Goal: Task Accomplishment & Management: Manage account settings

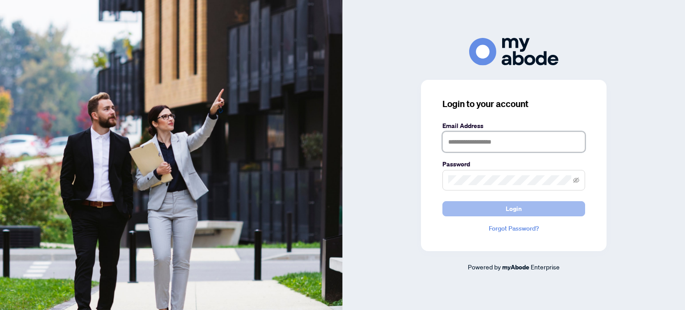
type input "**********"
click at [514, 208] on span "Login" at bounding box center [514, 209] width 16 height 14
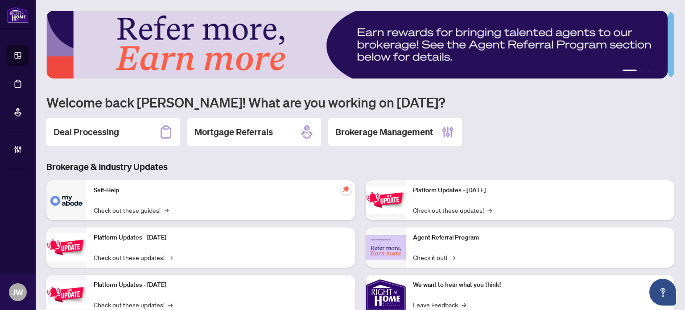
scroll to position [45, 0]
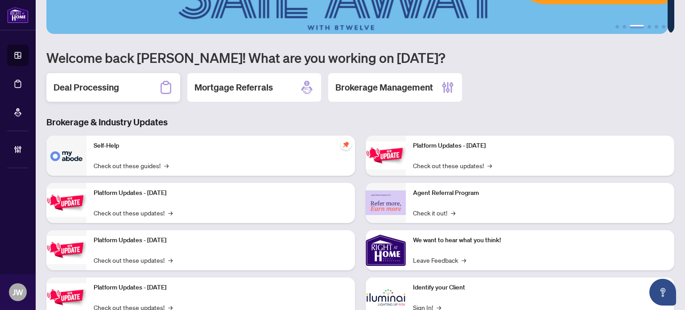
click at [134, 86] on div "Deal Processing" at bounding box center [113, 87] width 134 height 29
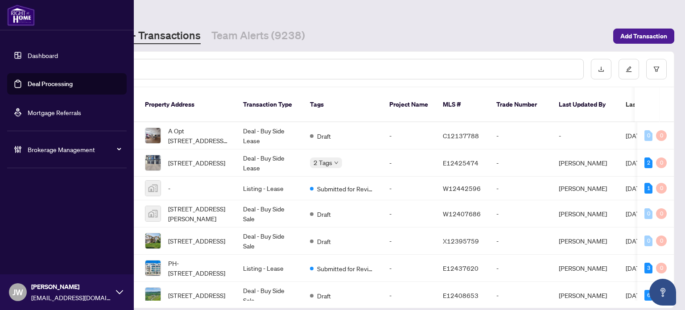
click at [15, 22] on img at bounding box center [21, 14] width 28 height 21
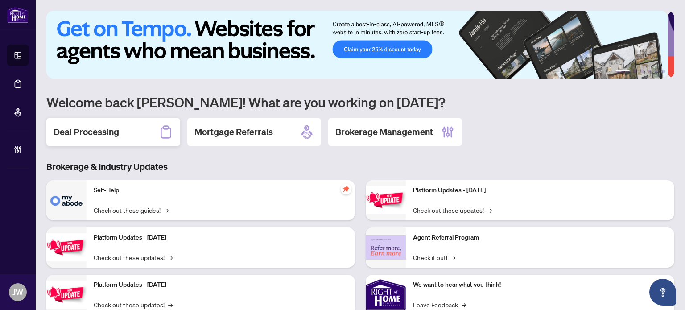
click at [73, 137] on h2 "Deal Processing" at bounding box center [87, 132] width 66 height 12
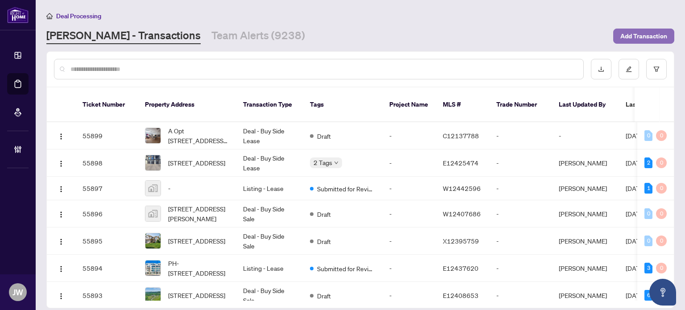
click at [640, 35] on span "Add Transaction" at bounding box center [644, 36] width 47 height 14
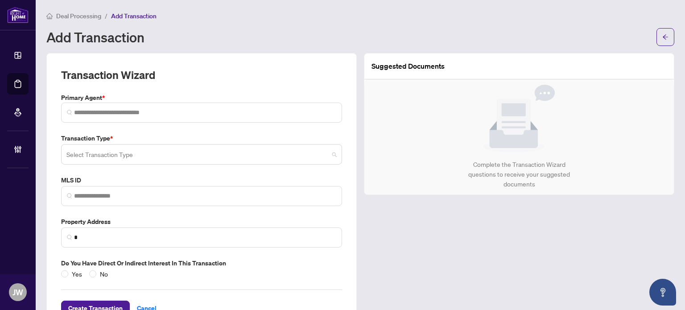
click at [106, 159] on input "search" at bounding box center [197, 156] width 262 height 20
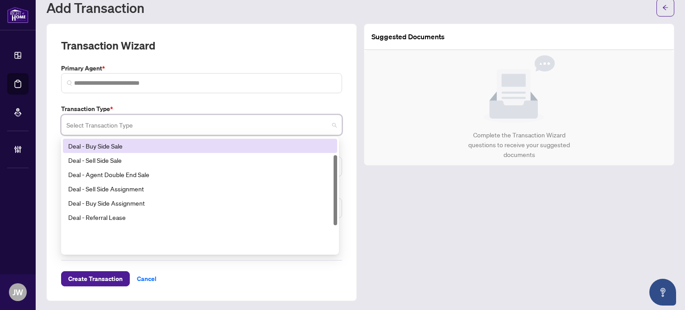
scroll to position [27, 0]
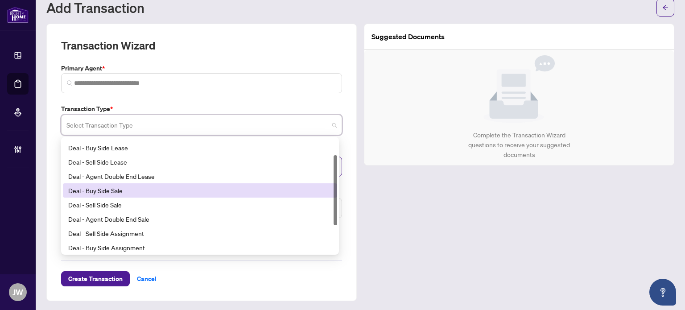
drag, startPoint x: 99, startPoint y: 191, endPoint x: 155, endPoint y: 162, distance: 63.1
click at [99, 192] on div "Deal - Buy Side Sale" at bounding box center [200, 191] width 264 height 10
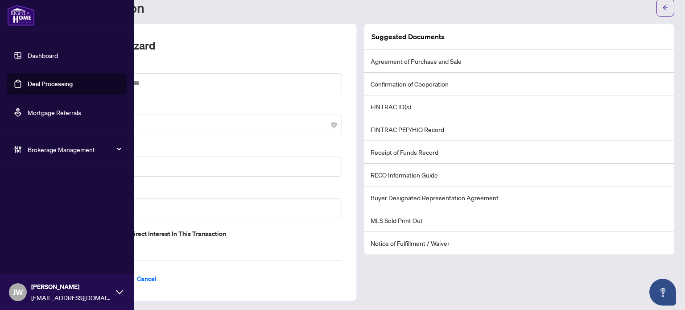
click at [29, 54] on link "Dashboard" at bounding box center [43, 55] width 30 height 8
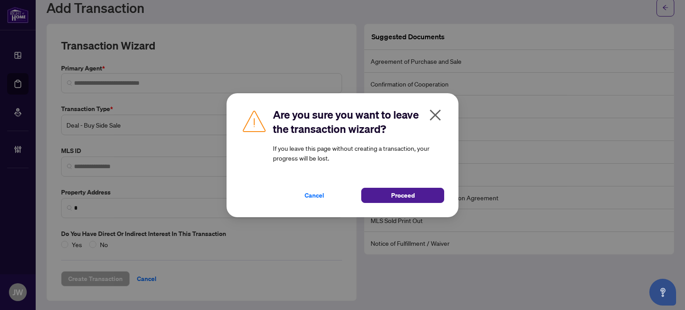
drag, startPoint x: 422, startPoint y: 221, endPoint x: 417, endPoint y: 217, distance: 6.6
click at [422, 221] on div "Are you sure you want to leave the transaction wizard? If you leave this page w…" at bounding box center [342, 155] width 685 height 310
click at [407, 203] on div "Are you sure you want to leave the transaction wizard? If you leave this page w…" at bounding box center [343, 155] width 232 height 124
click at [406, 196] on span "Proceed" at bounding box center [403, 195] width 24 height 14
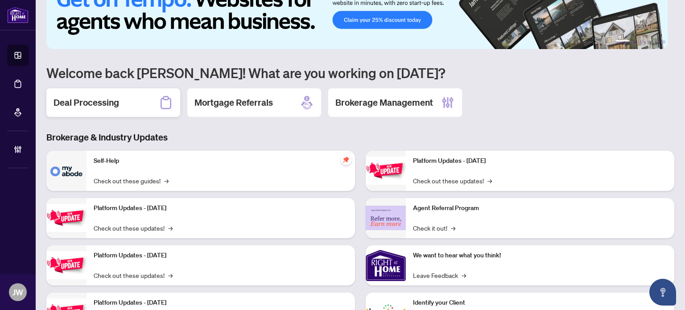
click at [84, 107] on h2 "Deal Processing" at bounding box center [87, 102] width 66 height 12
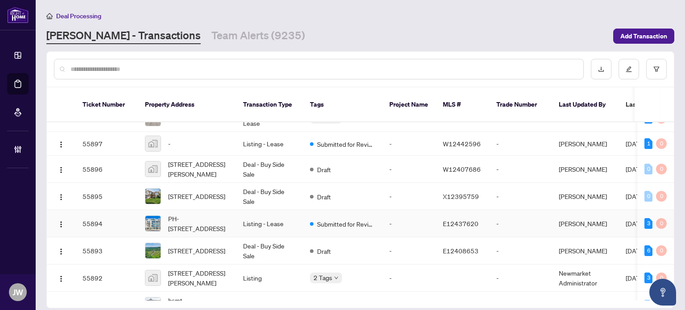
scroll to position [89, 0]
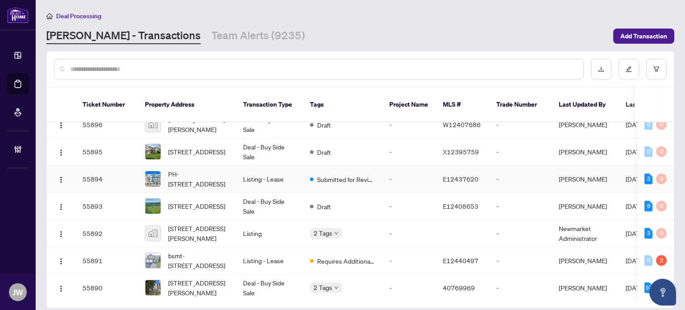
click at [245, 174] on td "Listing - Lease" at bounding box center [269, 179] width 67 height 27
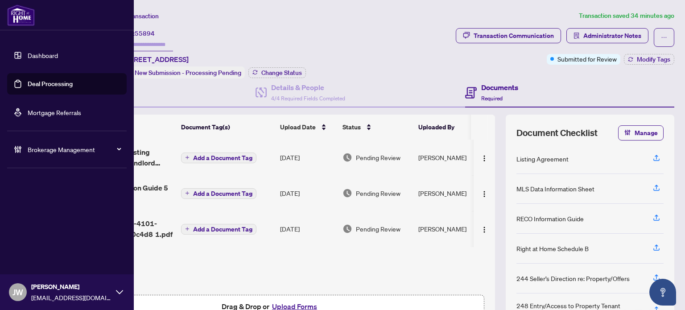
click at [28, 59] on link "Dashboard" at bounding box center [43, 55] width 30 height 8
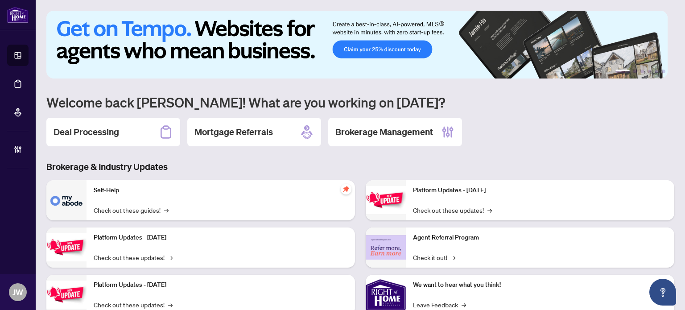
click at [147, 128] on div "Deal Processing" at bounding box center [113, 132] width 134 height 29
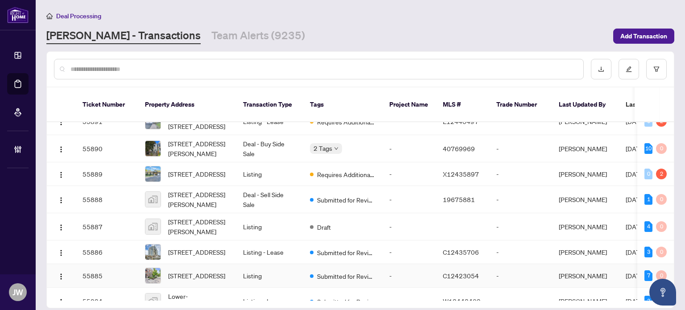
scroll to position [223, 0]
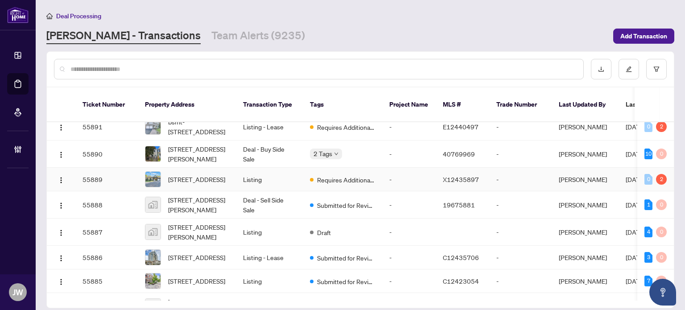
click at [327, 175] on span "Requires Additional Docs" at bounding box center [346, 180] width 58 height 10
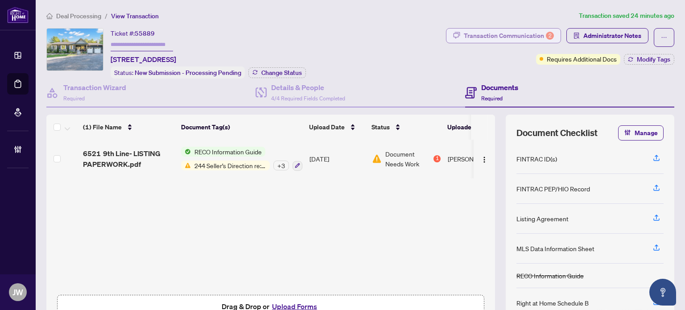
click at [488, 32] on div "Transaction Communication 2" at bounding box center [509, 36] width 90 height 14
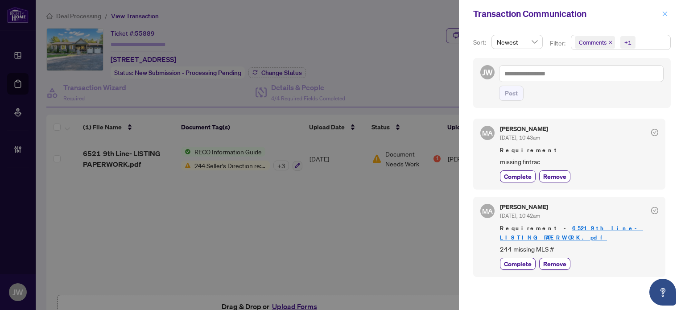
click at [668, 17] on button "button" at bounding box center [665, 13] width 12 height 11
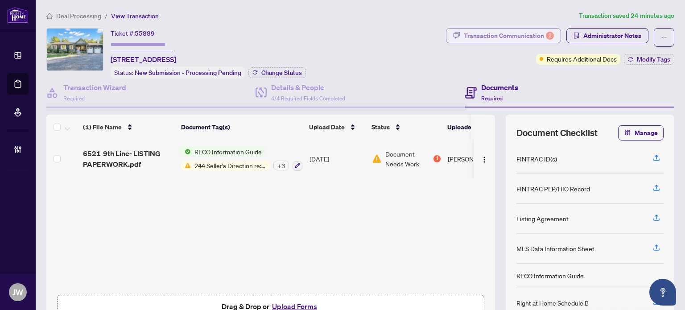
click at [500, 38] on div "Transaction Communication 2" at bounding box center [509, 36] width 90 height 14
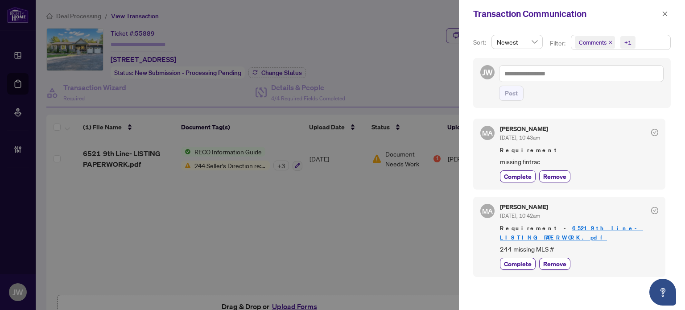
drag, startPoint x: 664, startPoint y: 8, endPoint x: 323, endPoint y: 37, distance: 342.1
click at [323, 37] on div at bounding box center [342, 155] width 685 height 310
click at [76, 25] on div at bounding box center [342, 155] width 685 height 310
click at [75, 17] on div at bounding box center [342, 155] width 685 height 310
click at [664, 11] on icon "close" at bounding box center [665, 14] width 6 height 6
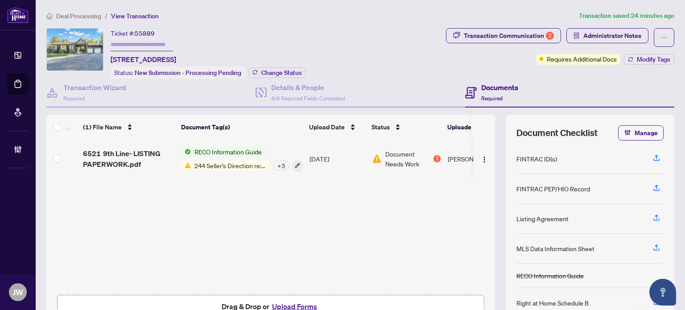
click at [82, 17] on span "Deal Processing" at bounding box center [78, 16] width 45 height 8
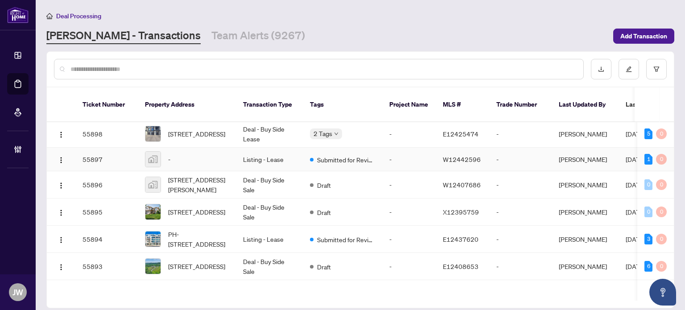
scroll to position [45, 0]
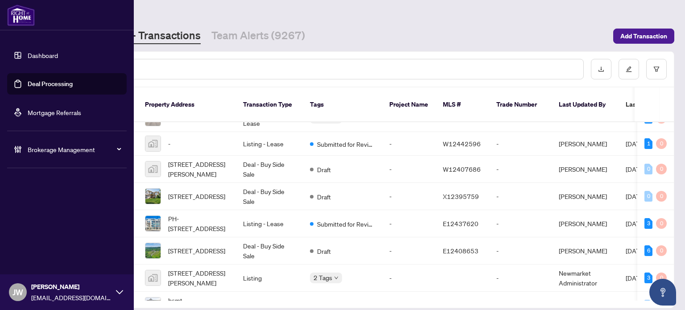
click at [50, 150] on span "Brokerage Management" at bounding box center [74, 150] width 93 height 10
click at [25, 25] on img at bounding box center [21, 14] width 28 height 21
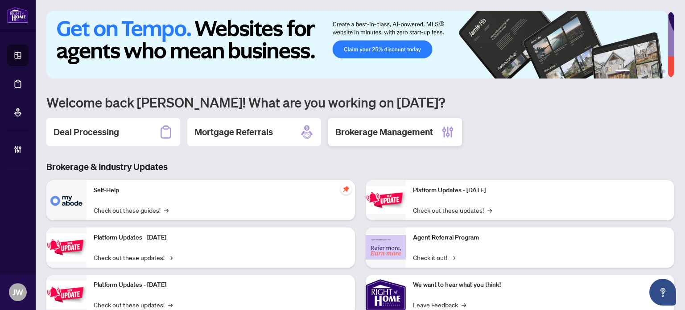
click at [414, 134] on h2 "Brokerage Management" at bounding box center [385, 132] width 98 height 12
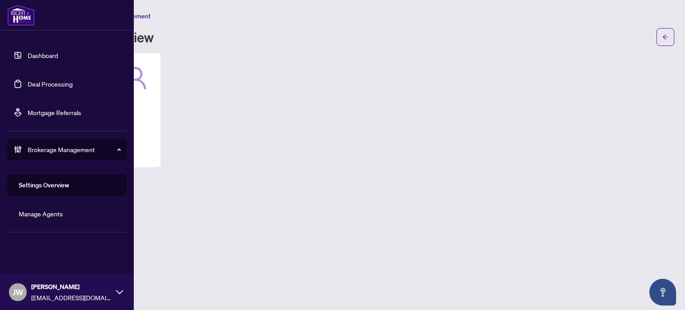
click at [43, 54] on link "Dashboard" at bounding box center [43, 55] width 30 height 8
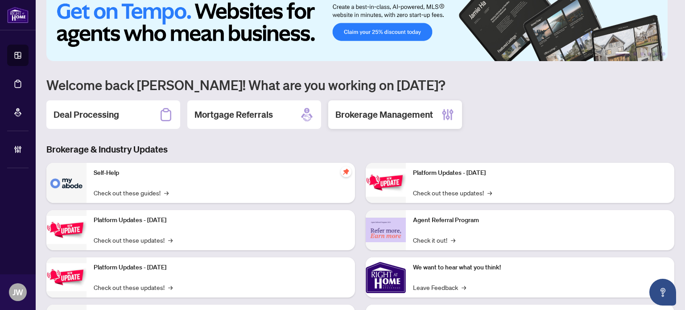
scroll to position [45, 0]
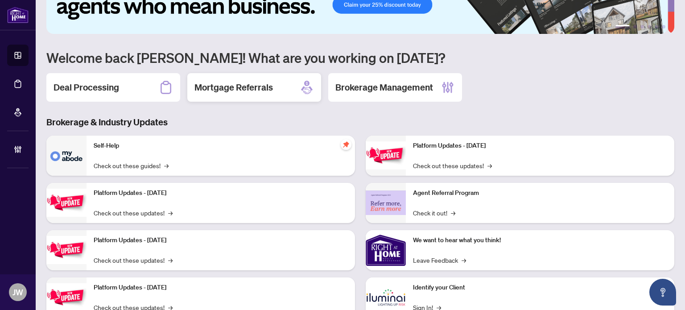
click at [277, 87] on div "Mortgage Referrals" at bounding box center [254, 87] width 134 height 29
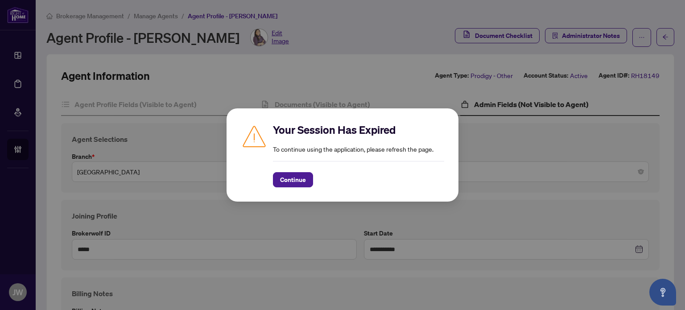
scroll to position [45, 0]
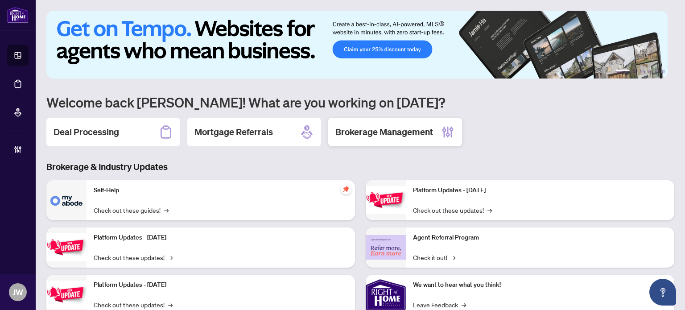
click at [416, 135] on h2 "Brokerage Management" at bounding box center [385, 132] width 98 height 12
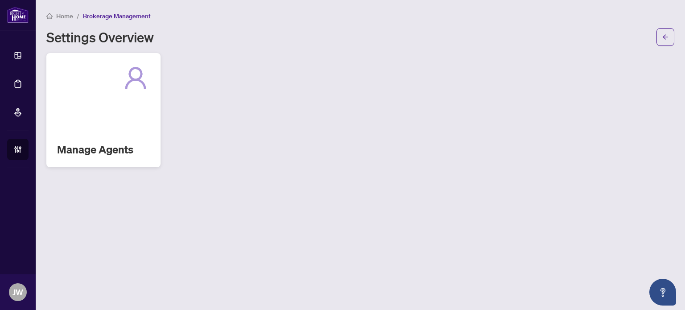
click at [77, 110] on div "Manage Agents" at bounding box center [103, 110] width 114 height 114
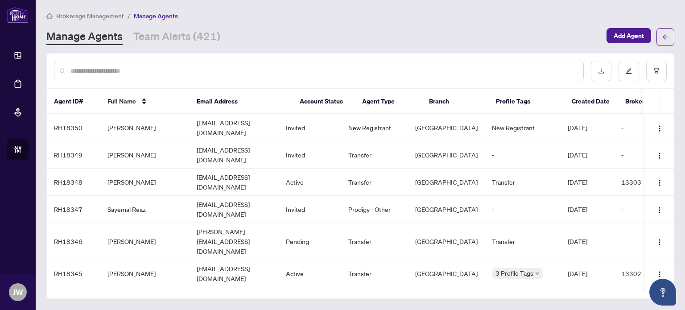
click at [189, 61] on div at bounding box center [319, 71] width 530 height 21
click at [187, 70] on input "text" at bounding box center [323, 71] width 506 height 10
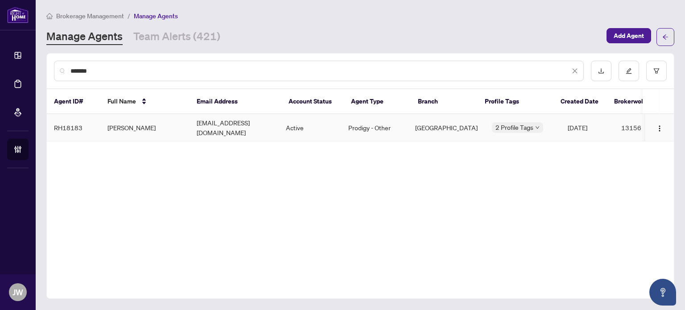
type input "*******"
click at [183, 125] on td "Goutham Nagolu" at bounding box center [144, 127] width 89 height 27
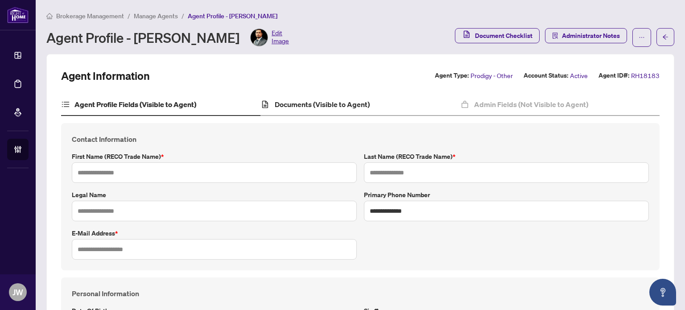
type input "*******"
type input "******"
type input "**********"
type input "*********"
type input "**********"
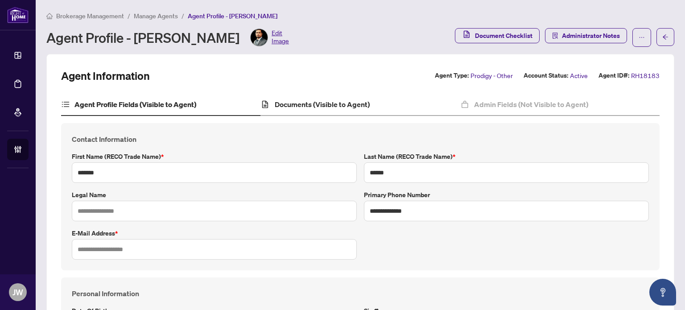
type input "*******"
type input "**********"
type input "*******"
type input "****"
type input "**********"
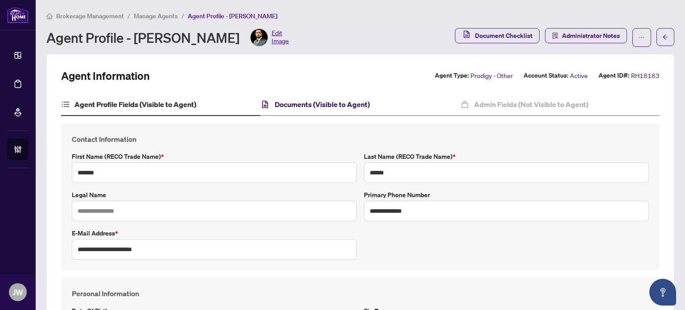
click at [320, 108] on h4 "Documents (Visible to Agent)" at bounding box center [322, 104] width 95 height 11
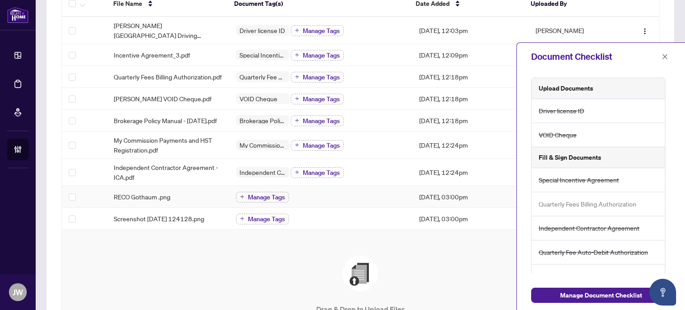
scroll to position [178, 0]
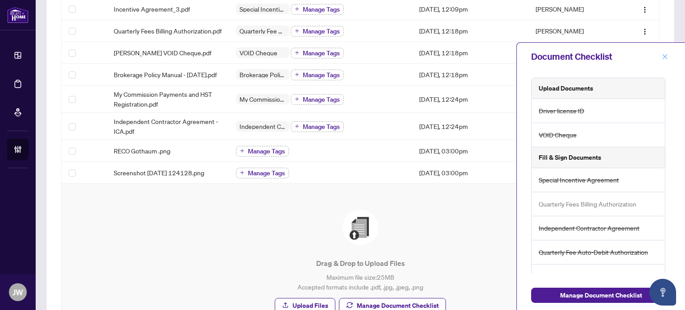
click at [669, 54] on button "button" at bounding box center [665, 56] width 12 height 11
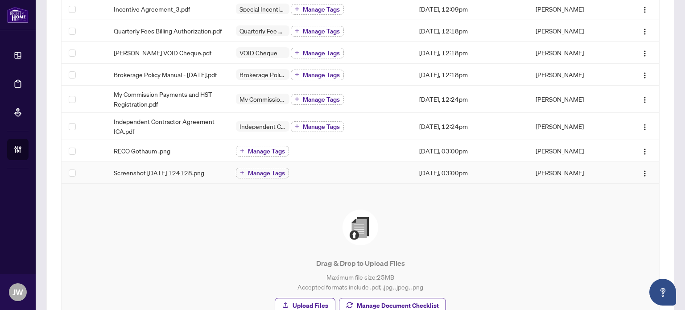
click at [149, 177] on span "Screenshot 2025-08-28 124128.png" at bounding box center [159, 173] width 91 height 10
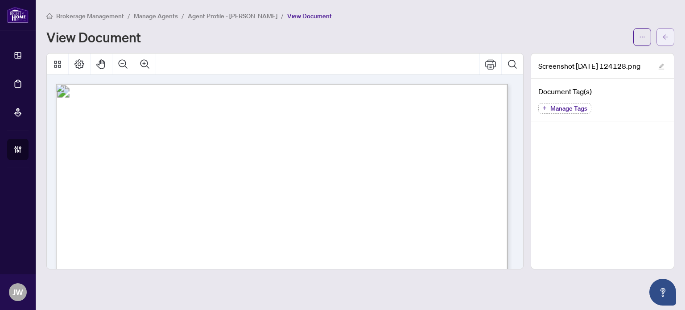
drag, startPoint x: 680, startPoint y: 41, endPoint x: 671, endPoint y: 38, distance: 9.2
click at [679, 40] on main "Brokerage Management / Manage Agents / Agent Profile - Goutham Nagolu / View Do…" at bounding box center [361, 155] width 650 height 310
click at [671, 38] on button "button" at bounding box center [666, 37] width 18 height 18
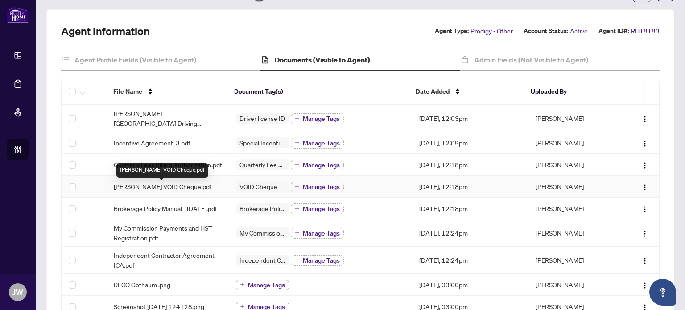
scroll to position [89, 0]
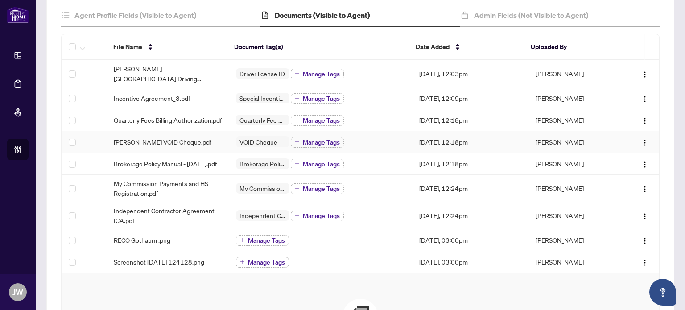
click at [194, 141] on span "Goutham Nagolu VOID Cheque.pdf" at bounding box center [163, 142] width 98 height 10
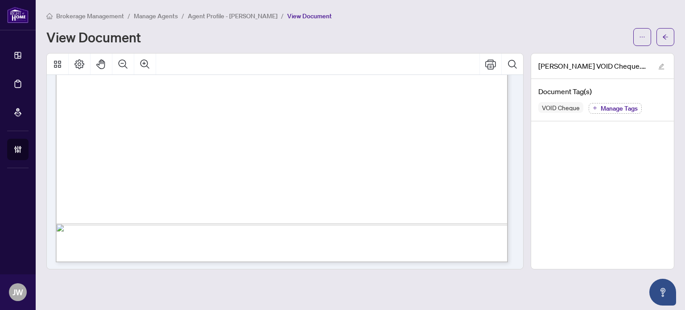
scroll to position [409, 0]
click at [664, 38] on icon "arrow-left" at bounding box center [665, 36] width 5 height 5
